Goal: Task Accomplishment & Management: Manage account settings

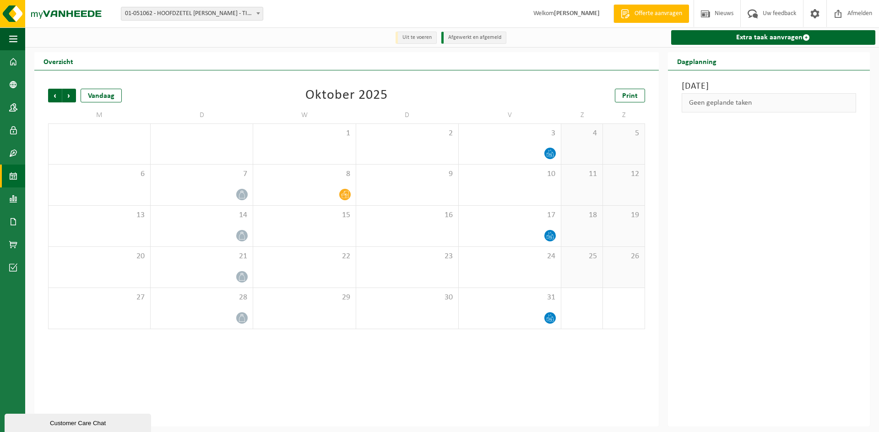
click at [347, 196] on icon at bounding box center [345, 194] width 8 height 7
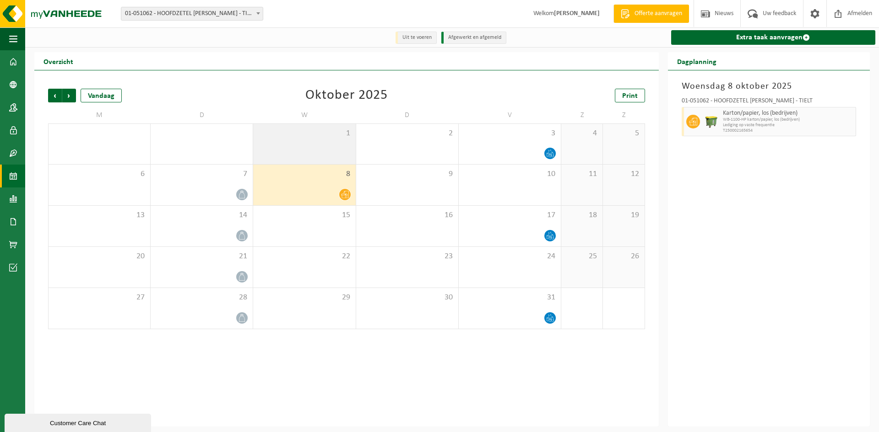
click at [338, 140] on div "1" at bounding box center [304, 144] width 102 height 40
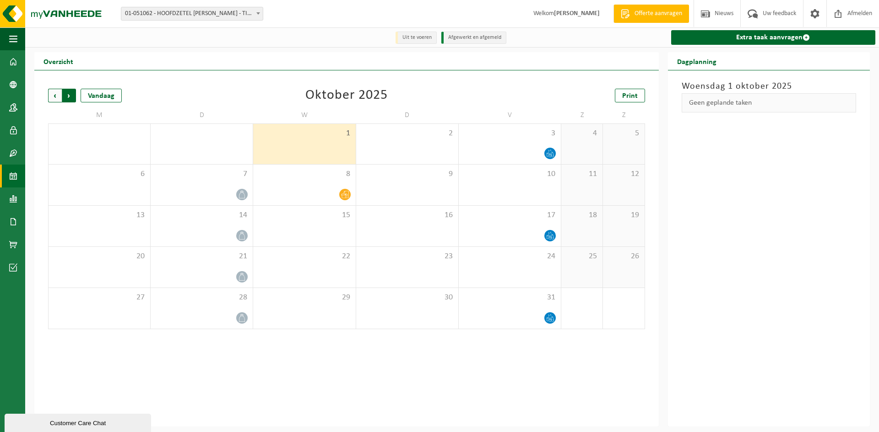
click at [54, 95] on span "Vorige" at bounding box center [55, 96] width 14 height 14
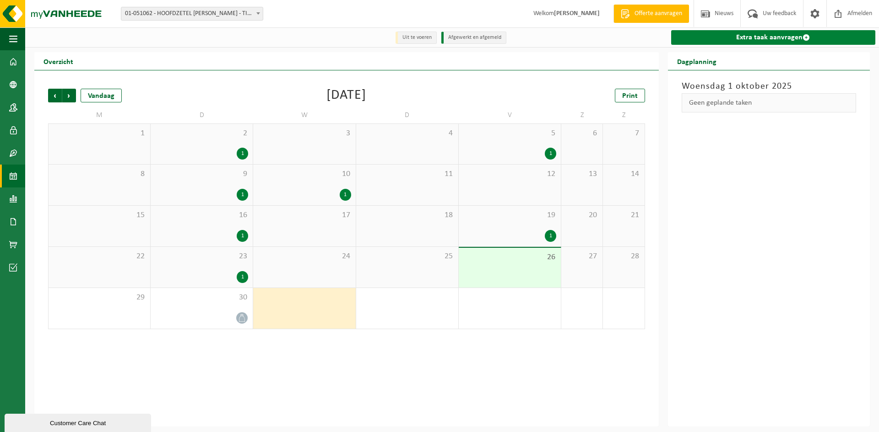
click at [766, 36] on link "Extra taak aanvragen" at bounding box center [773, 37] width 204 height 15
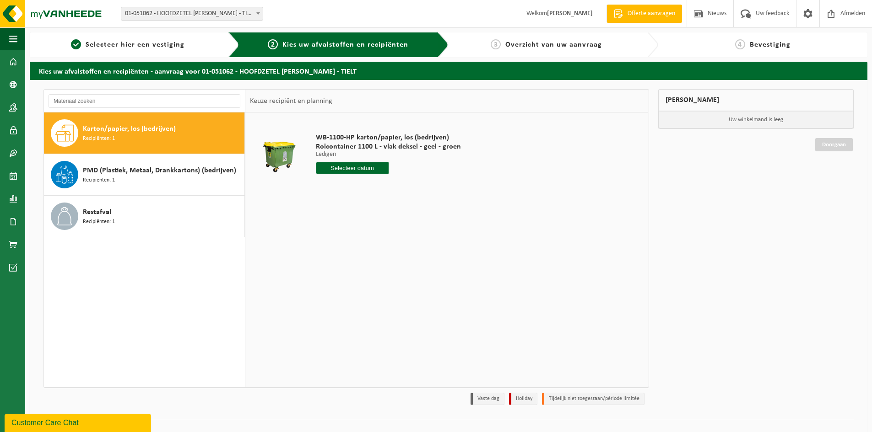
click at [364, 169] on input "text" at bounding box center [352, 167] width 73 height 11
click at [419, 188] on icon at bounding box center [420, 189] width 2 height 5
click at [357, 219] on div "1" at bounding box center [356, 220] width 16 height 15
type input "Van 2025-10-01"
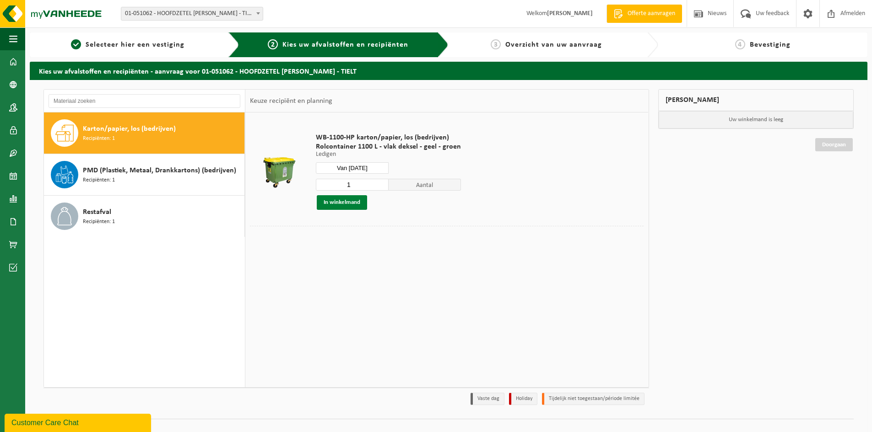
click at [347, 206] on button "In winkelmand" at bounding box center [342, 202] width 50 height 15
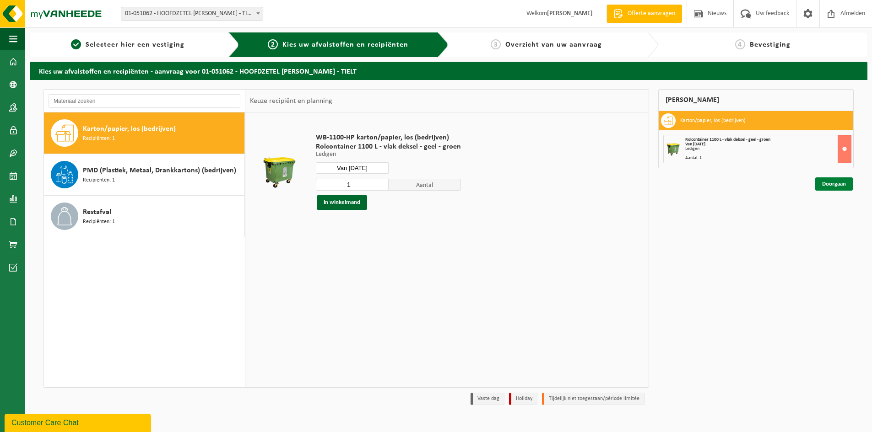
click at [833, 184] on link "Doorgaan" at bounding box center [834, 184] width 38 height 13
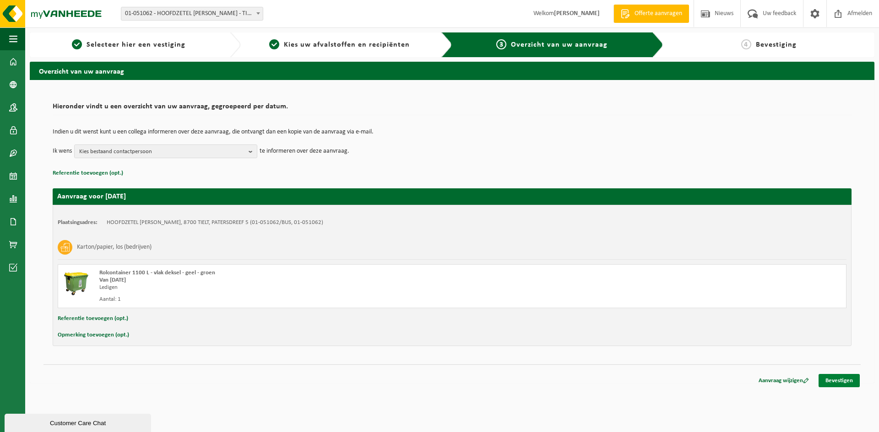
click at [839, 378] on link "Bevestigen" at bounding box center [838, 380] width 41 height 13
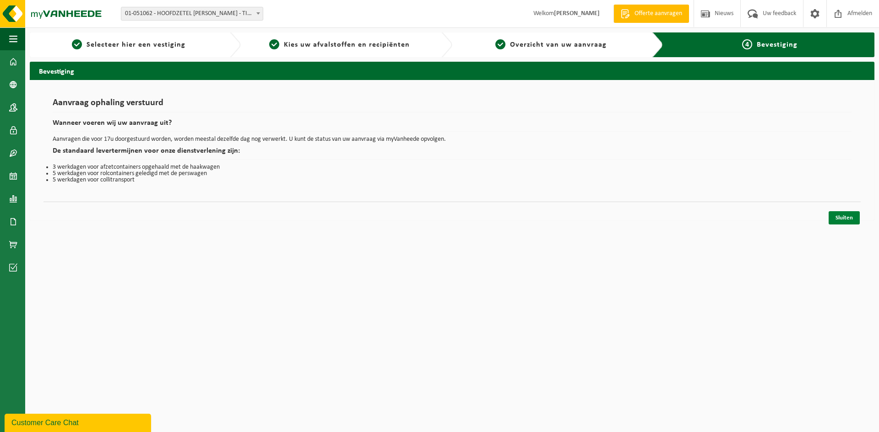
click at [839, 220] on link "Sluiten" at bounding box center [843, 217] width 31 height 13
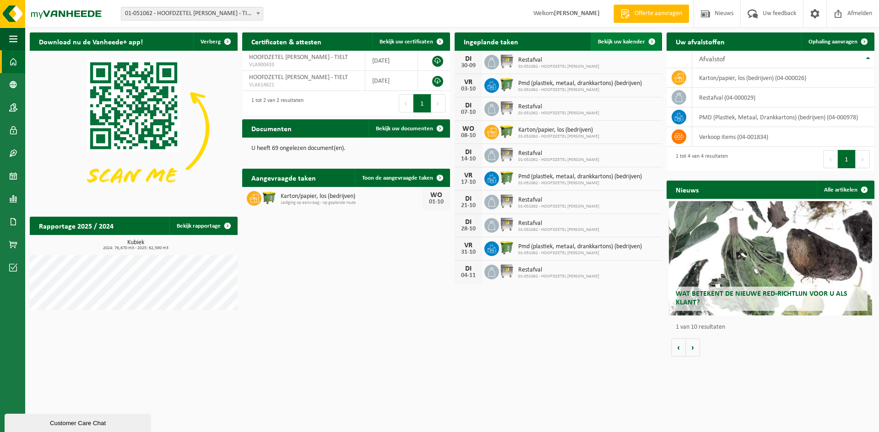
click at [615, 42] on span "Bekijk uw kalender" at bounding box center [621, 42] width 47 height 6
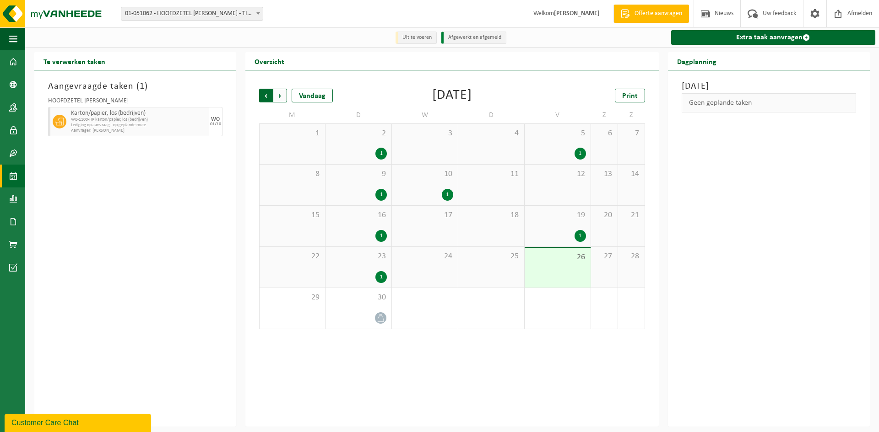
click at [282, 96] on span "Volgende" at bounding box center [280, 96] width 14 height 14
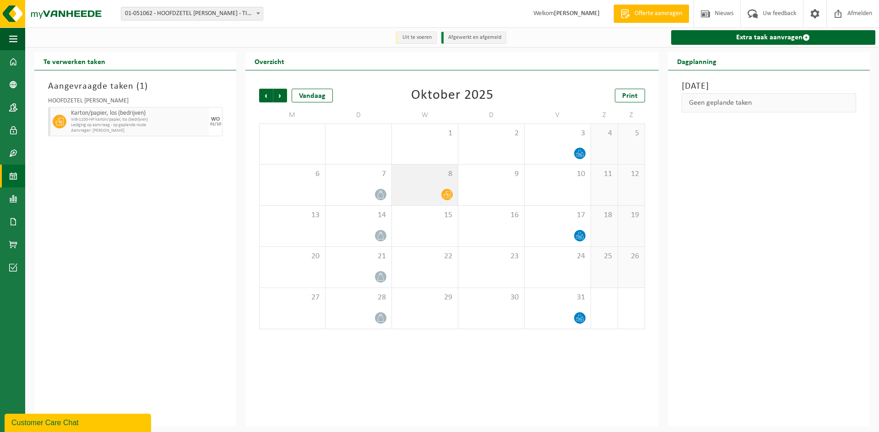
click at [445, 194] on icon at bounding box center [447, 195] width 8 height 8
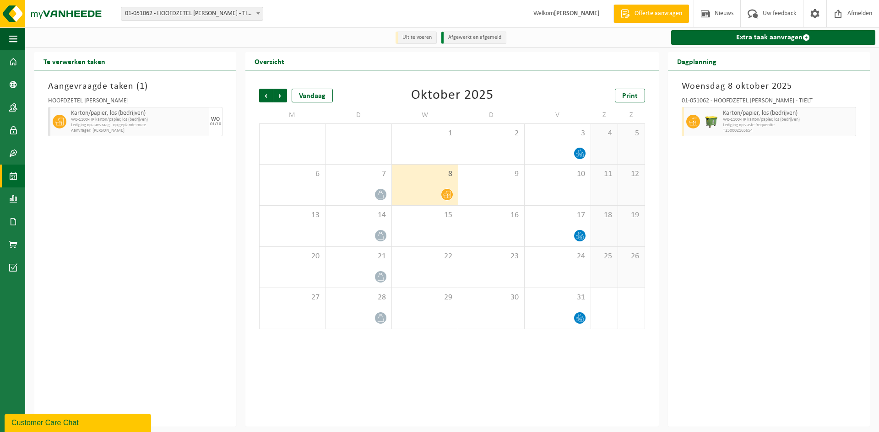
drag, startPoint x: 445, startPoint y: 194, endPoint x: 421, endPoint y: 185, distance: 25.7
click at [421, 185] on div "8" at bounding box center [425, 185] width 66 height 41
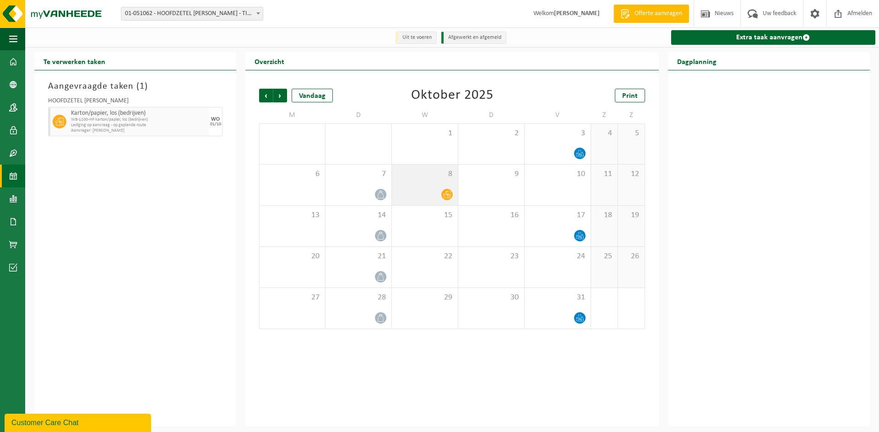
click at [445, 191] on span at bounding box center [446, 194] width 11 height 11
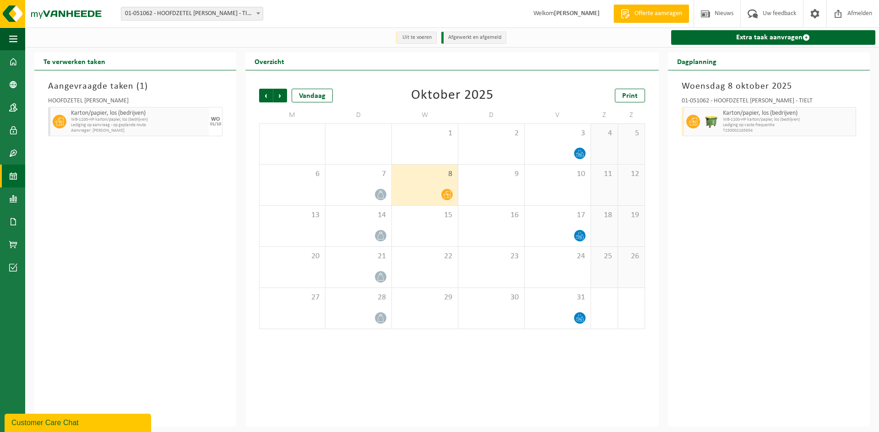
click at [433, 192] on div at bounding box center [424, 195] width 57 height 12
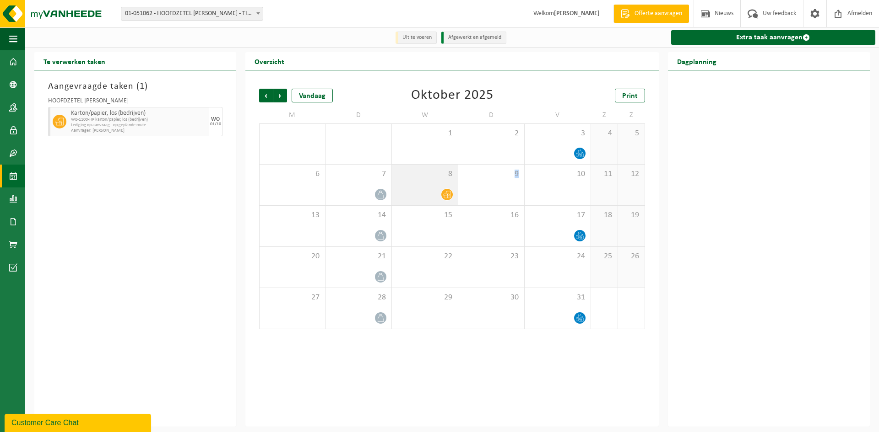
click at [433, 192] on div at bounding box center [424, 195] width 57 height 12
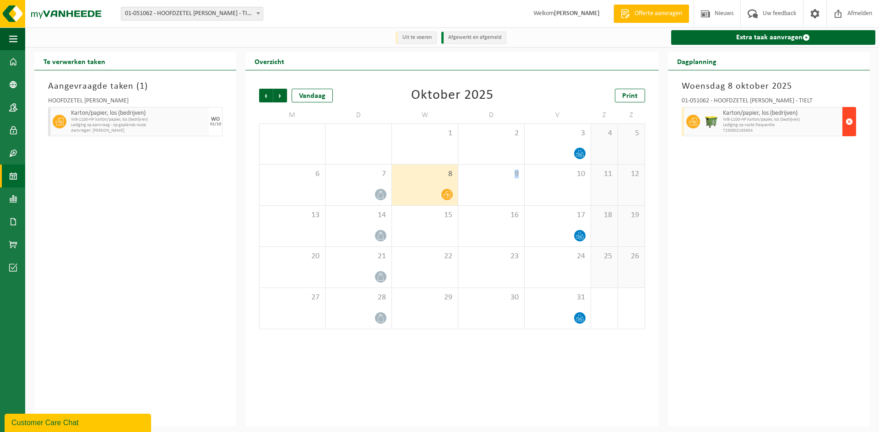
click at [850, 124] on span "button" at bounding box center [848, 122] width 7 height 18
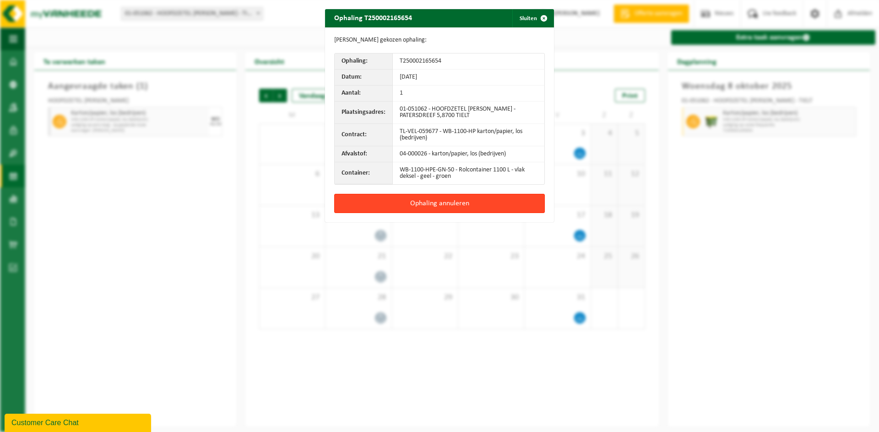
click at [436, 205] on button "Ophaling annuleren" at bounding box center [439, 203] width 210 height 19
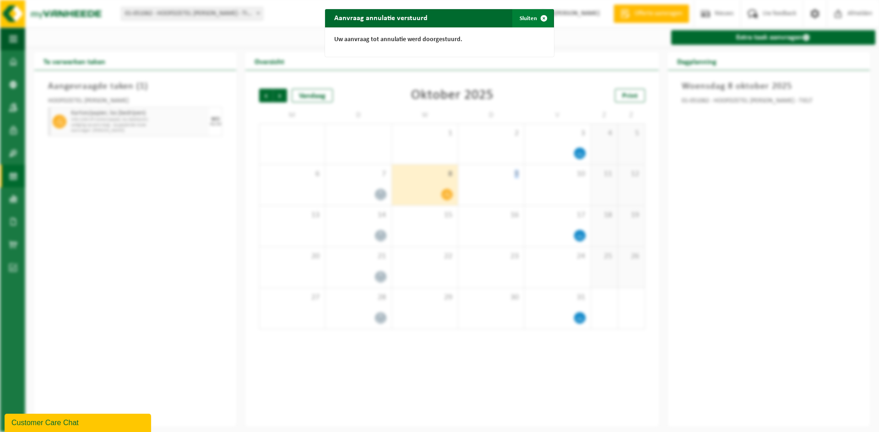
click at [530, 21] on button "Sluiten" at bounding box center [532, 18] width 41 height 18
